Goal: Check status: Check status

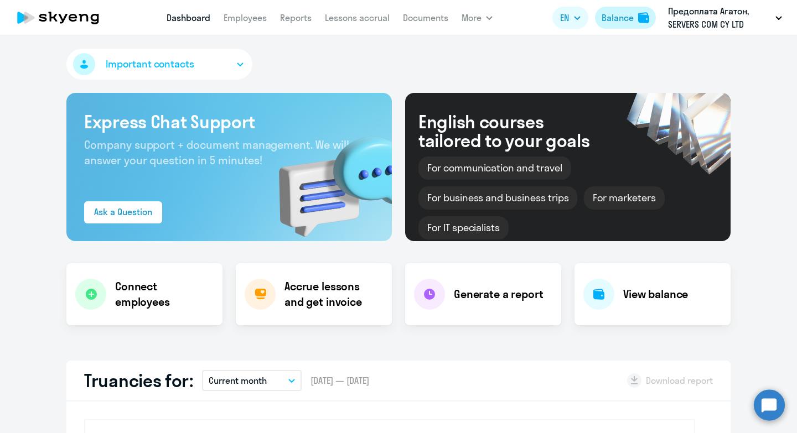
click at [620, 18] on div "Balance" at bounding box center [617, 17] width 32 height 13
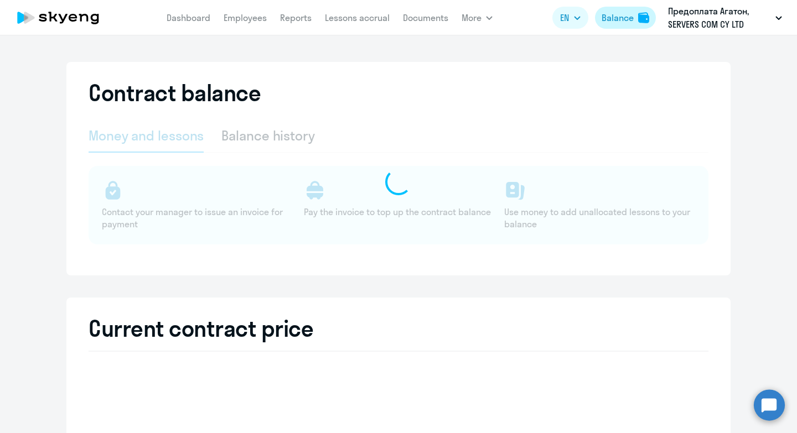
select select "english_adult_not_native_speaker"
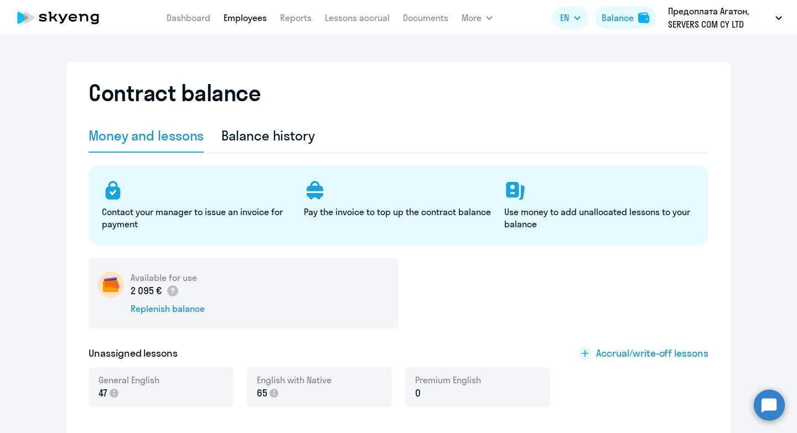
click at [247, 22] on link "Employees" at bounding box center [245, 17] width 43 height 11
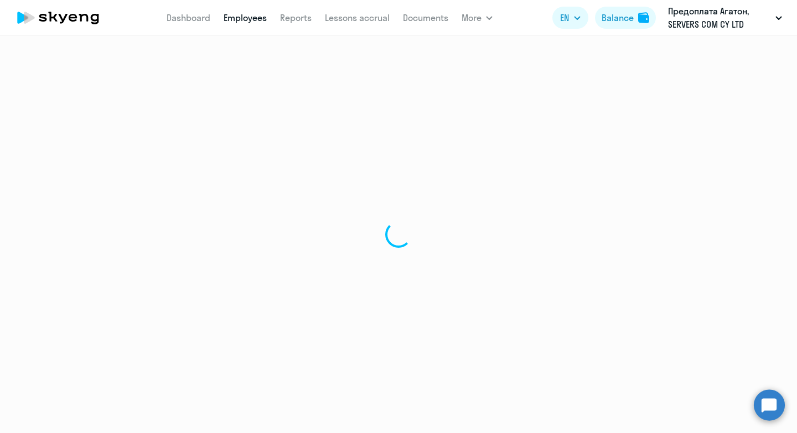
select select "30"
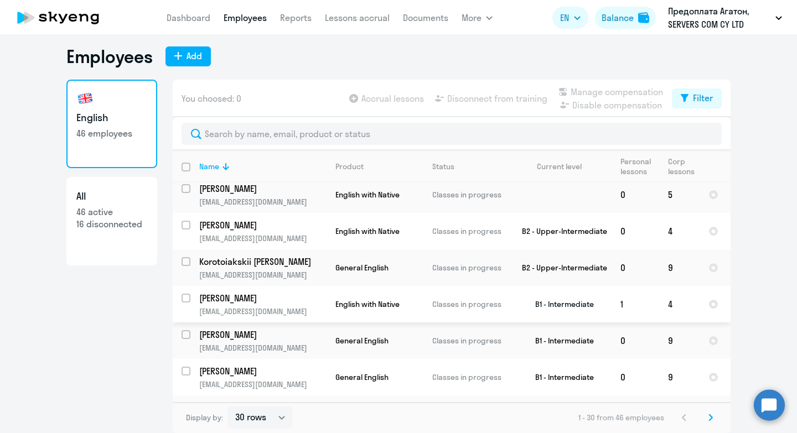
scroll to position [7, 0]
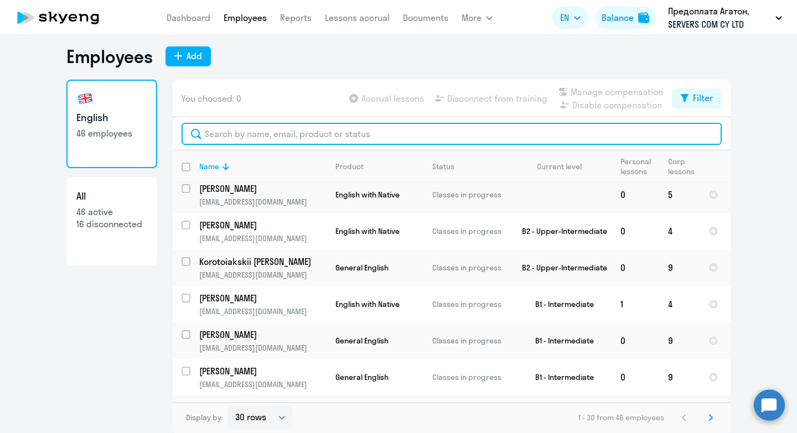
click at [274, 131] on input "text" at bounding box center [451, 134] width 540 height 22
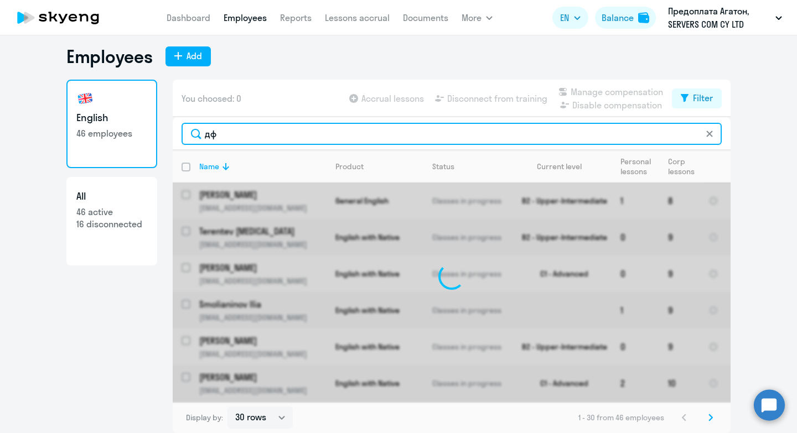
type input "д"
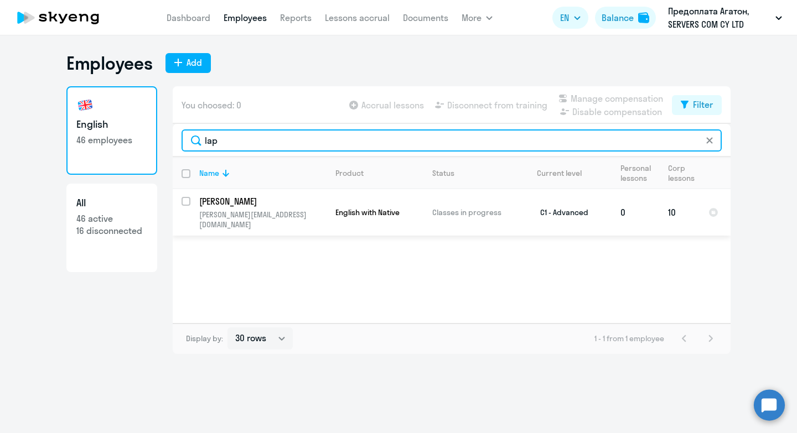
type input "lap"
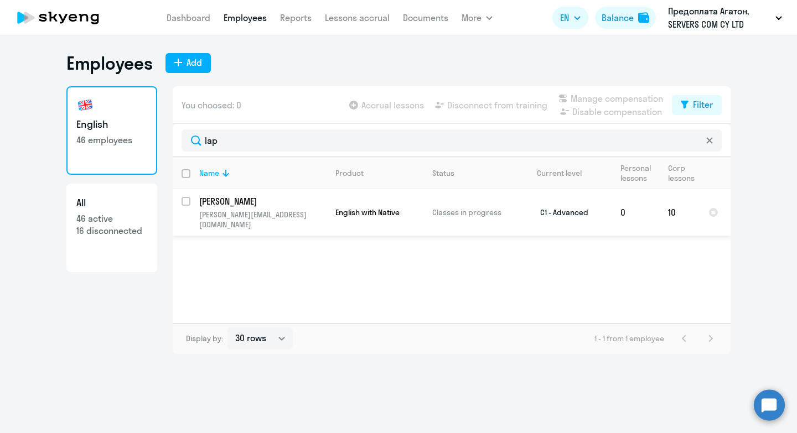
click at [235, 203] on p "[PERSON_NAME]" at bounding box center [261, 201] width 125 height 12
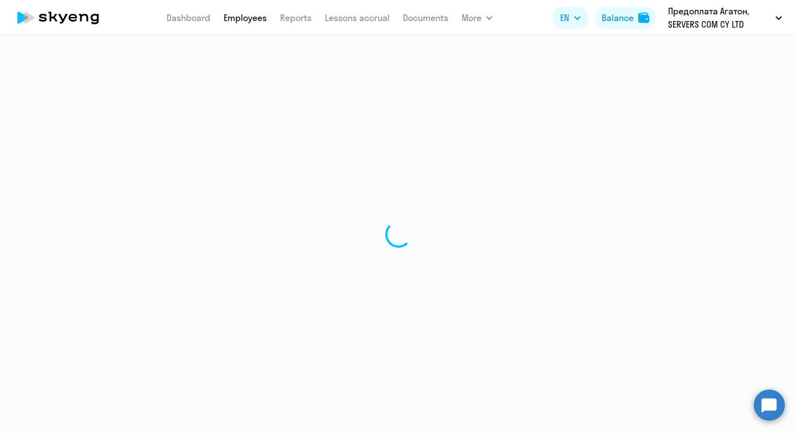
select select "english"
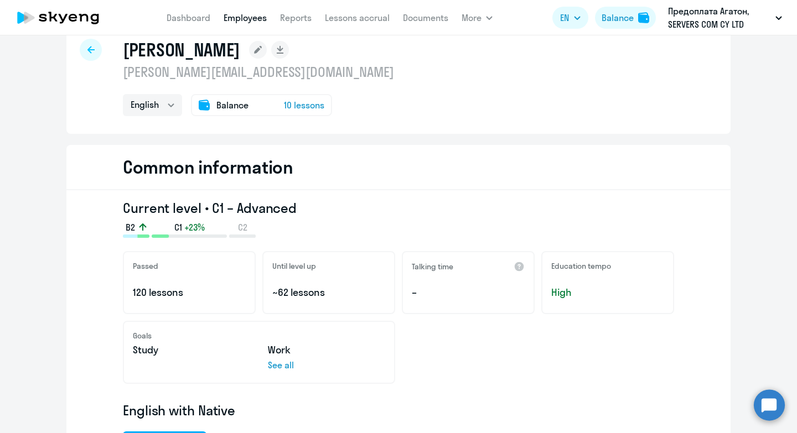
scroll to position [23, 0]
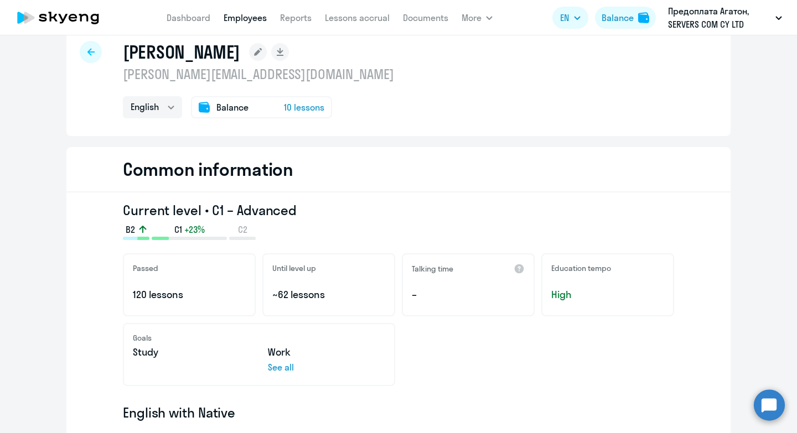
click at [294, 108] on span "10 lessons" at bounding box center [304, 107] width 40 height 13
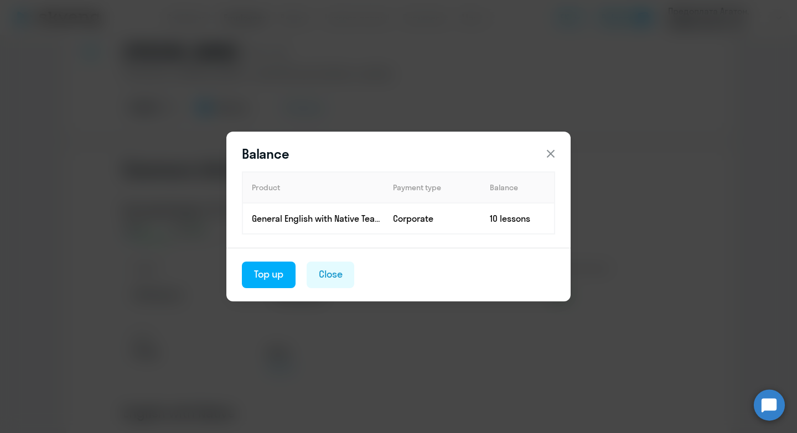
click at [550, 153] on icon at bounding box center [551, 154] width 8 height 8
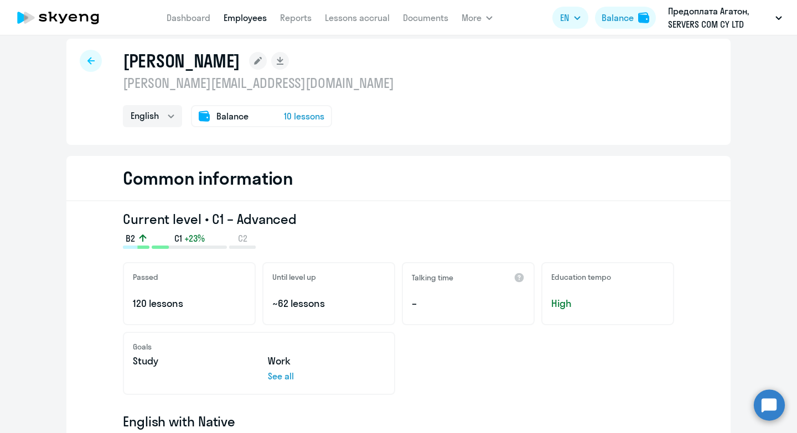
scroll to position [0, 0]
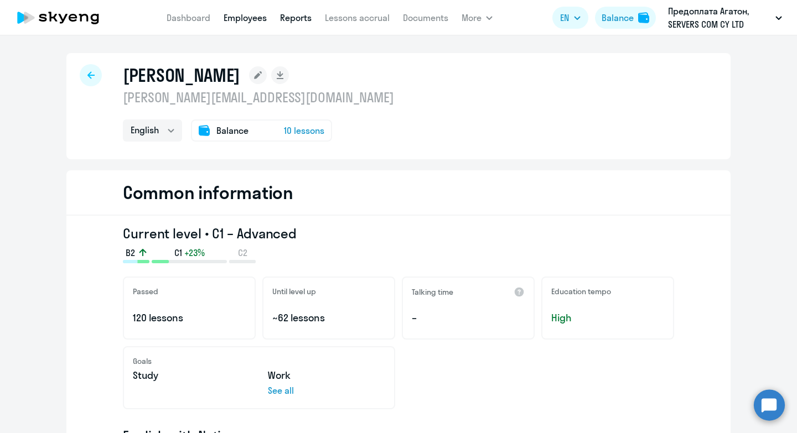
click at [294, 21] on link "Reports" at bounding box center [296, 17] width 32 height 11
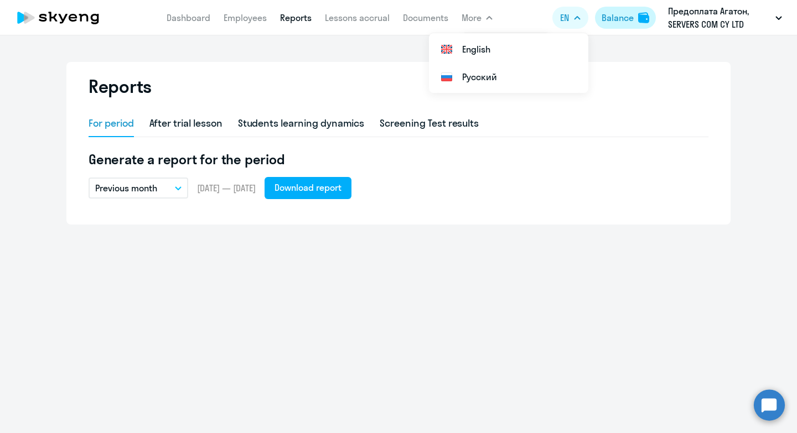
click at [635, 20] on button "Balance" at bounding box center [625, 18] width 61 height 22
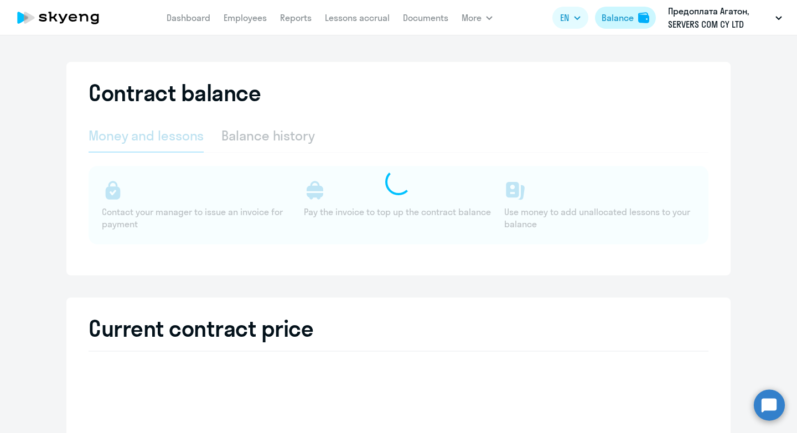
select select "english_adult_not_native_speaker"
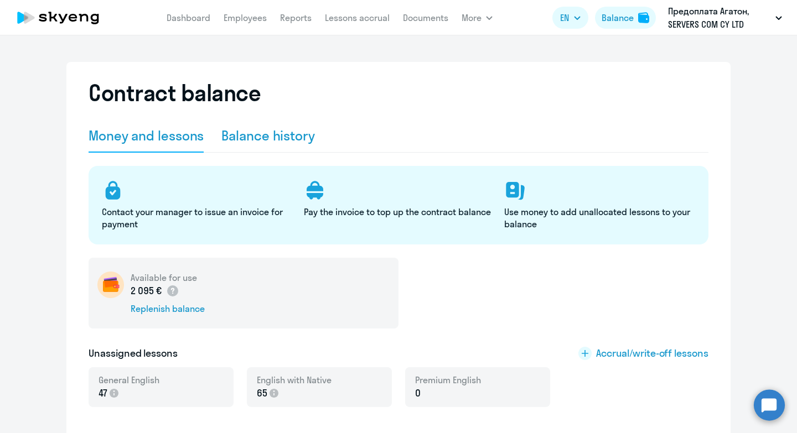
click at [265, 139] on div "Balance history" at bounding box center [268, 136] width 94 height 18
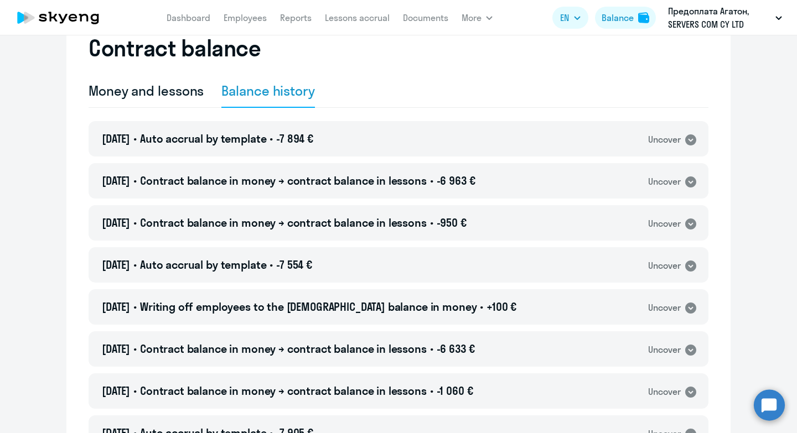
scroll to position [45, 0]
click at [639, 139] on div "[DATE] • Auto accrual by template • -7 894 € Uncover" at bounding box center [399, 138] width 620 height 35
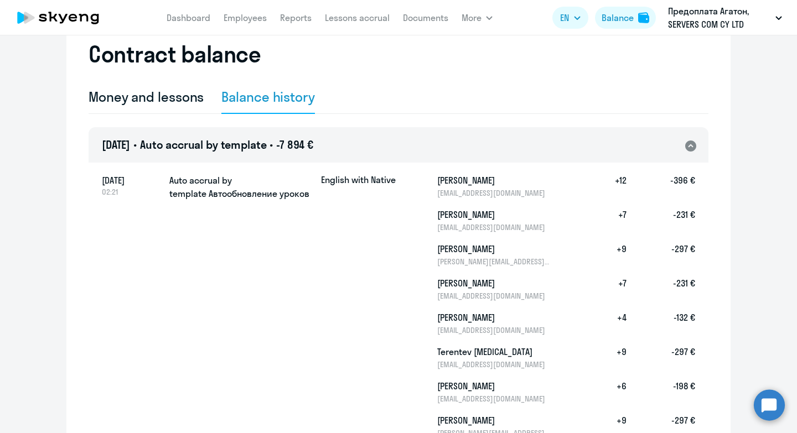
scroll to position [47, 0]
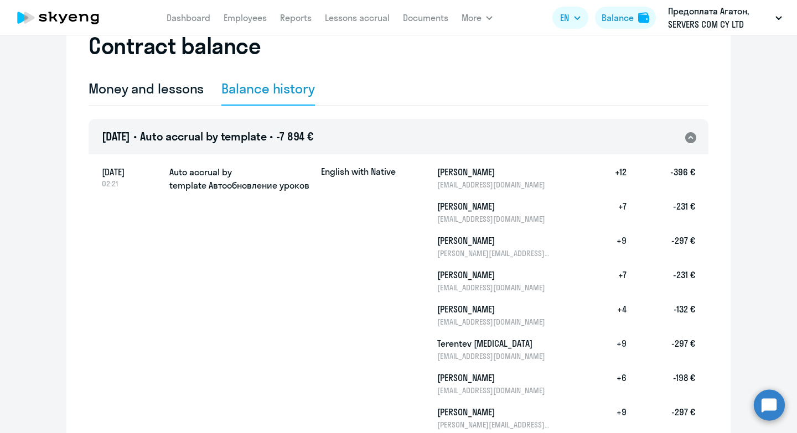
click at [682, 132] on div "Uncover" at bounding box center [672, 137] width 49 height 14
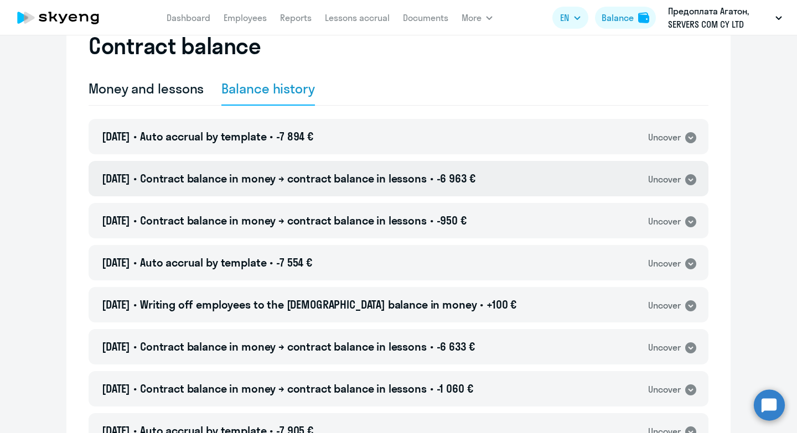
click at [681, 179] on div "Uncover" at bounding box center [672, 179] width 49 height 14
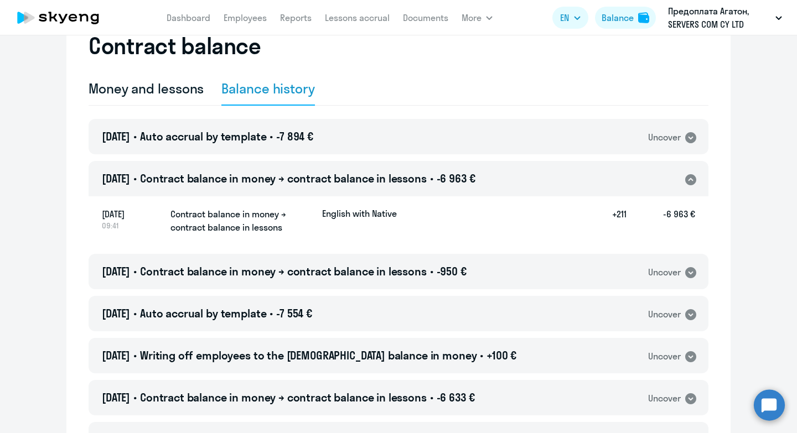
click at [689, 175] on icon at bounding box center [690, 179] width 11 height 11
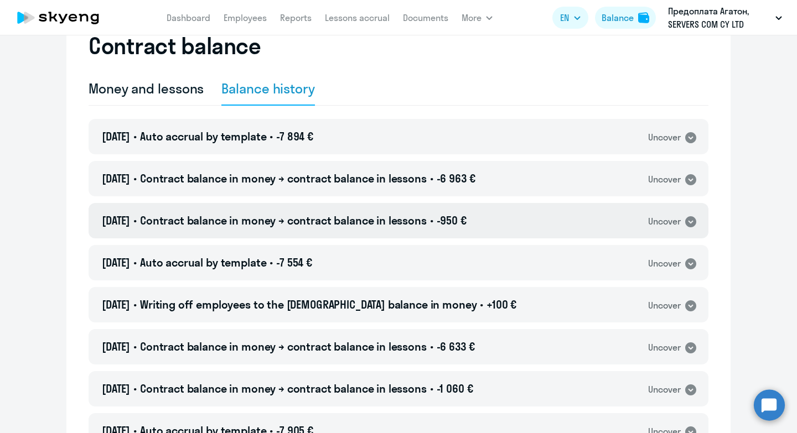
click at [686, 224] on icon at bounding box center [690, 221] width 11 height 11
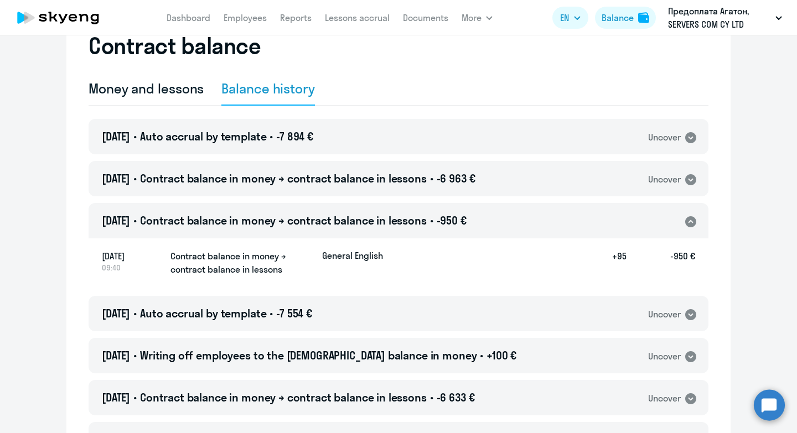
click at [686, 224] on icon at bounding box center [690, 221] width 11 height 11
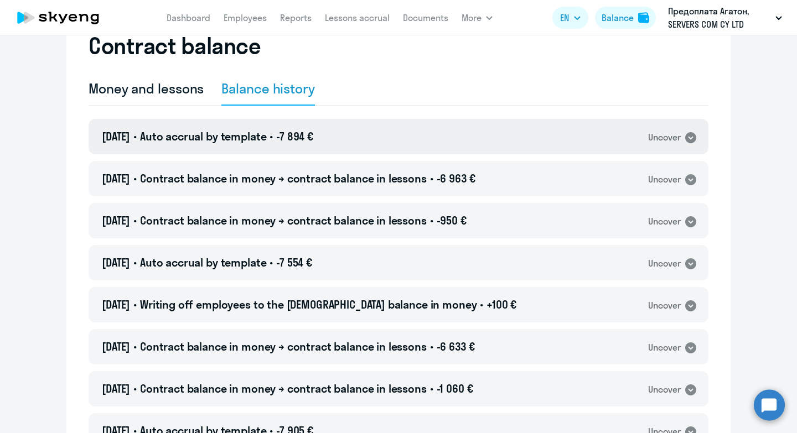
click at [681, 145] on div "[DATE] • Auto accrual by template • -7 894 € Uncover" at bounding box center [399, 136] width 620 height 35
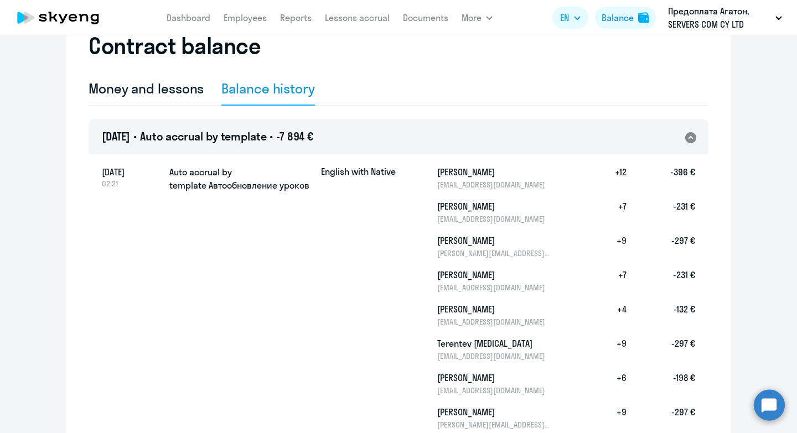
click at [681, 145] on div "[DATE] • Auto accrual by template • -7 894 € Uncover" at bounding box center [399, 136] width 620 height 35
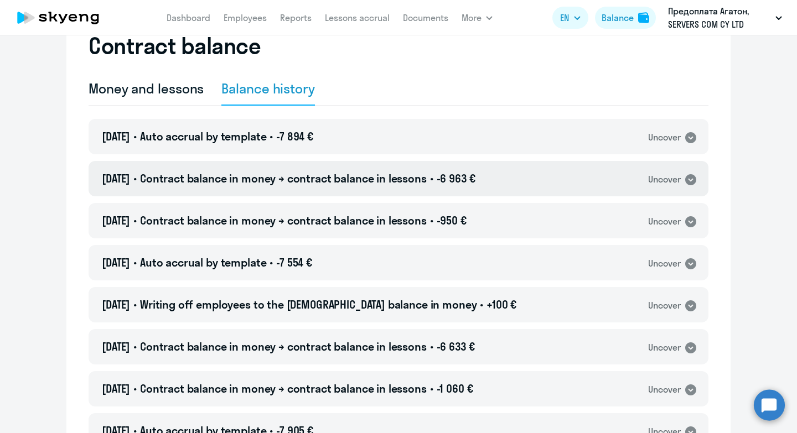
click at [683, 172] on div "Uncover" at bounding box center [672, 179] width 49 height 14
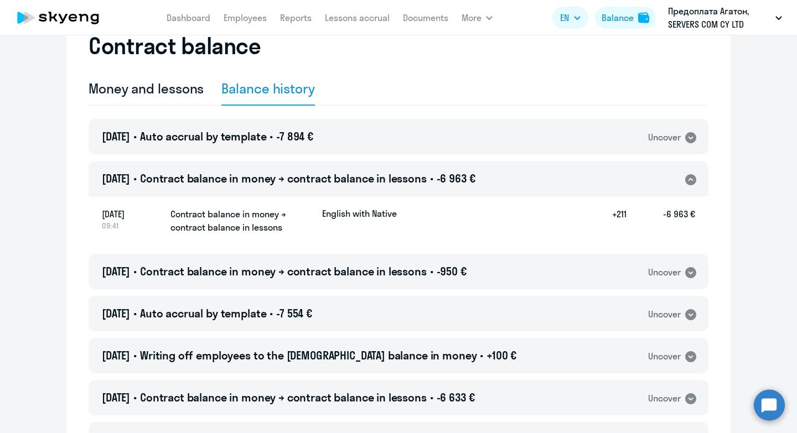
click at [626, 213] on h5 "-6 963 €" at bounding box center [660, 221] width 69 height 28
click at [393, 216] on p "English with Native" at bounding box center [359, 213] width 75 height 12
click at [196, 221] on h5 "Contract balance in money → contract balance in lessons" at bounding box center [241, 220] width 143 height 27
click at [205, 214] on h5 "Contract balance in money → contract balance in lessons" at bounding box center [241, 220] width 143 height 27
click at [207, 230] on h5 "Contract balance in money → contract balance in lessons" at bounding box center [241, 220] width 143 height 27
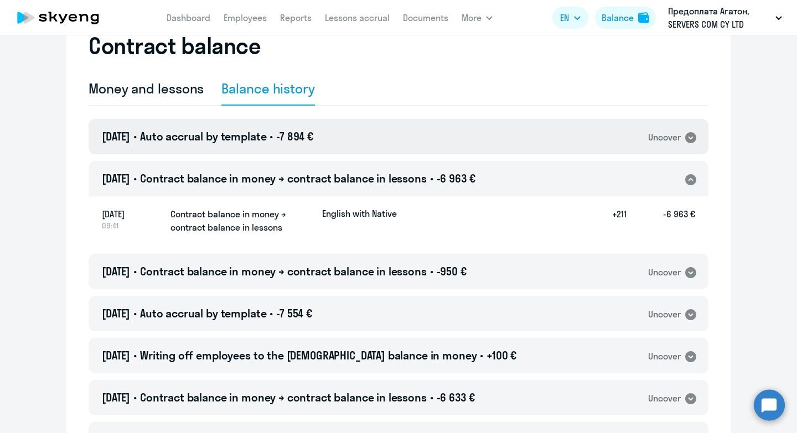
click at [683, 130] on div "Uncover" at bounding box center [672, 137] width 49 height 14
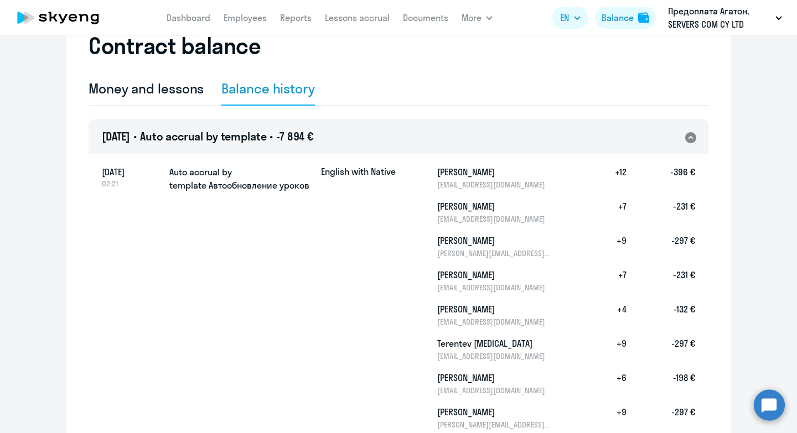
click at [683, 129] on div "[DATE] • Auto accrual by template • -7 894 € Uncover" at bounding box center [399, 136] width 620 height 35
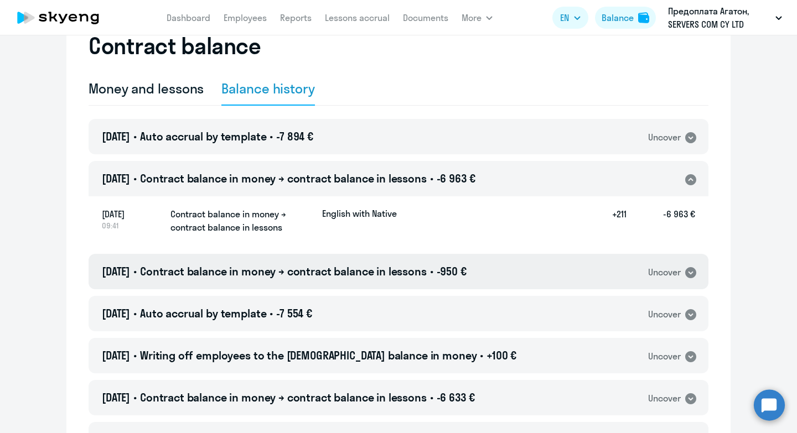
click at [648, 268] on div "Uncover" at bounding box center [664, 273] width 33 height 14
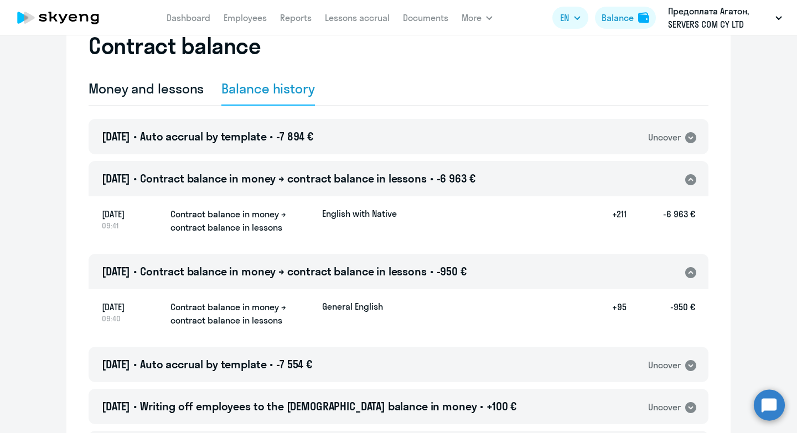
click at [625, 359] on div "[DATE] • Auto accrual by template • -7 554 € Uncover" at bounding box center [399, 364] width 620 height 35
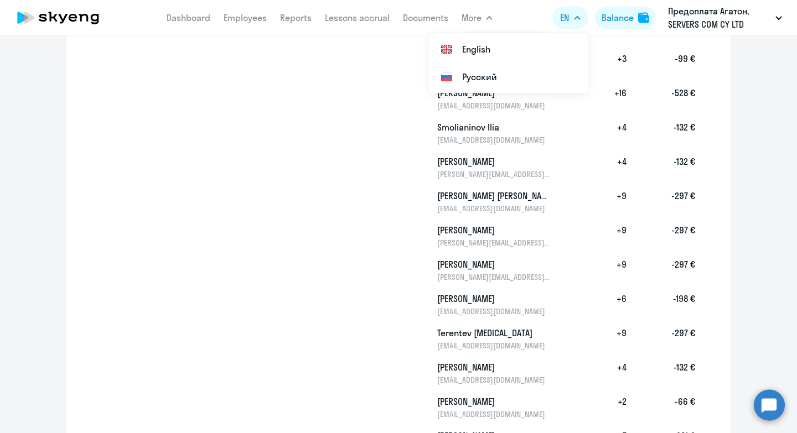
scroll to position [801, 0]
